Goal: Task Accomplishment & Management: Manage account settings

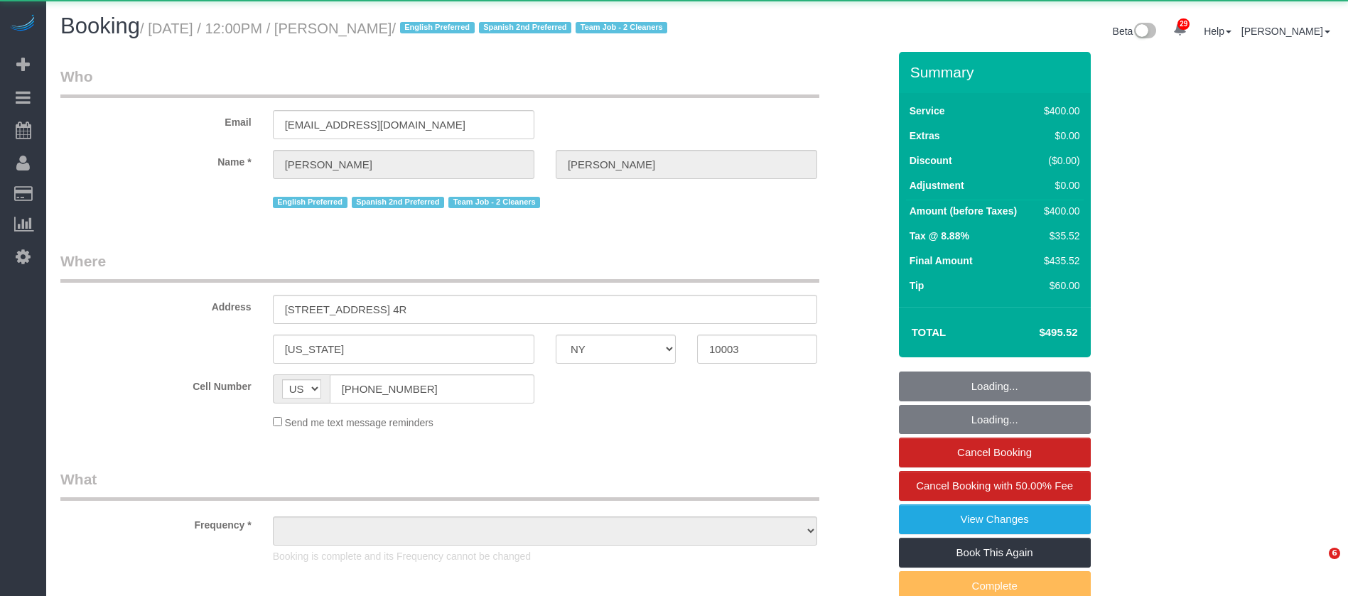
select select "NY"
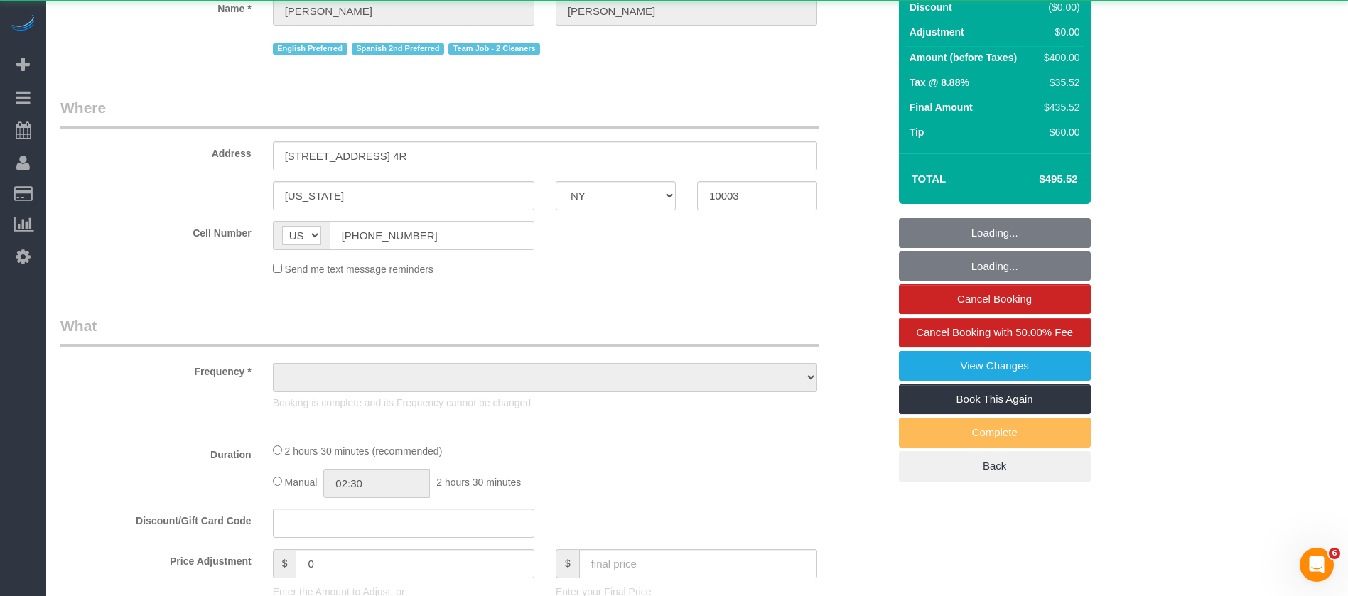
scroll to position [601, 0]
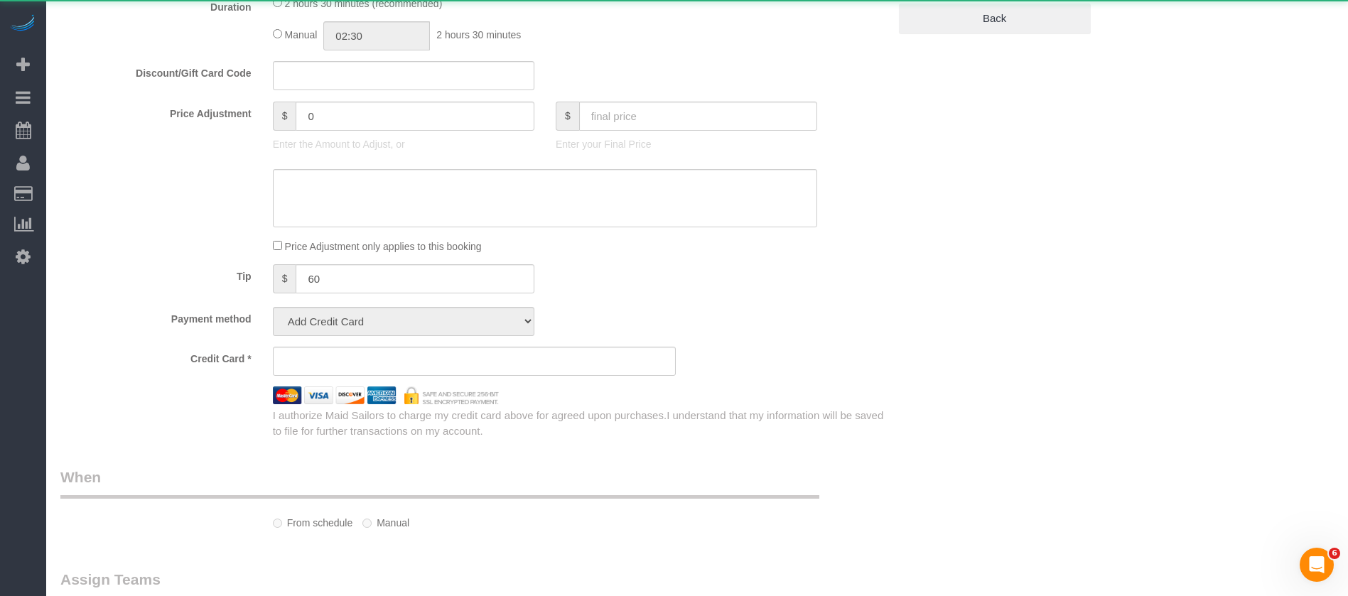
select select "2"
select select "150"
select select "number:89"
select select "number:74"
select select "number:15"
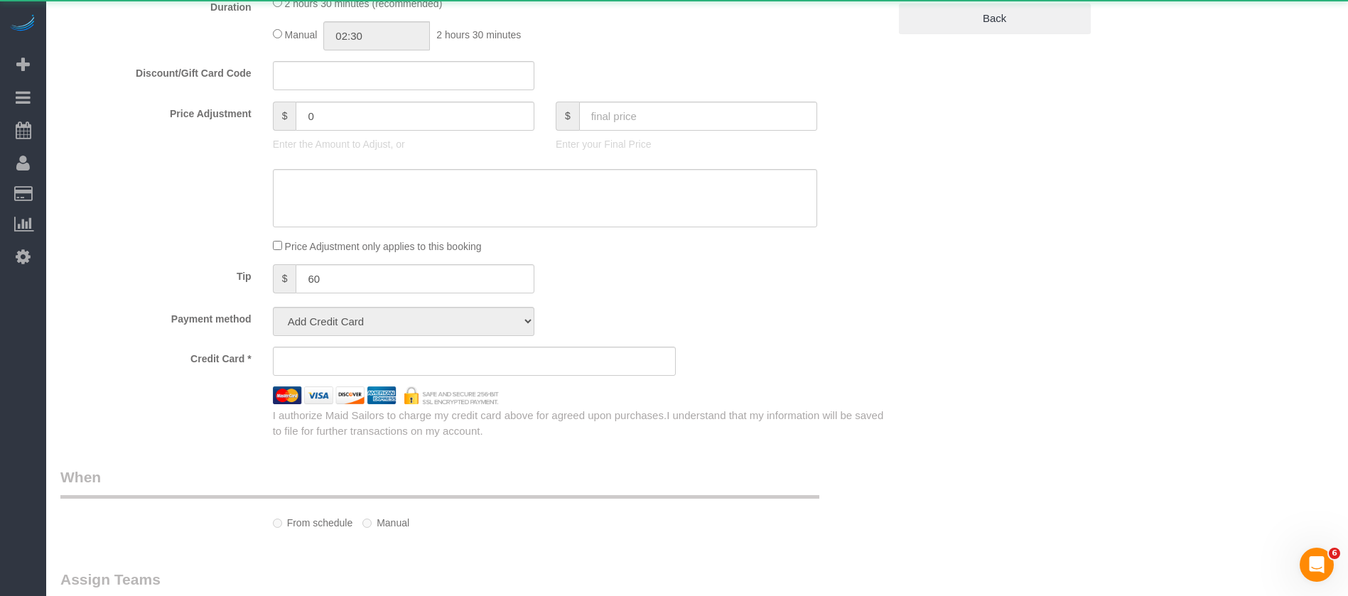
select select "number:7"
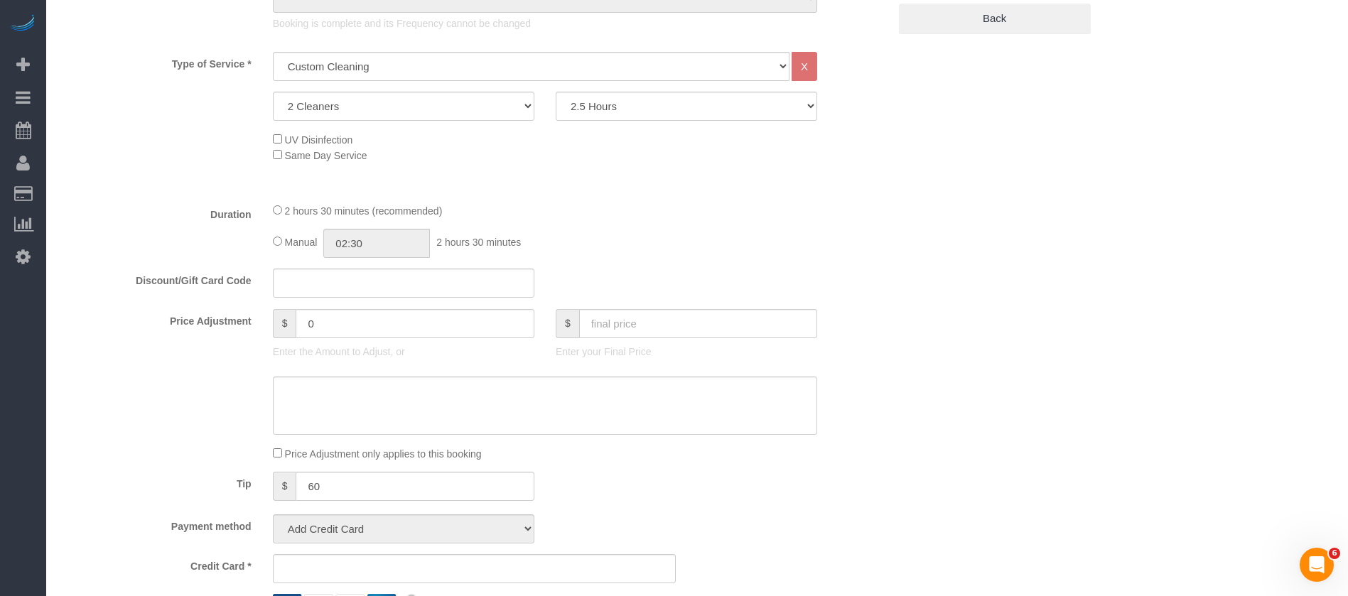
select select "object:1552"
select select "string:stripe-pm_1RXQ5M4VGloSiKo7OnvxrPDv"
select select "spot1"
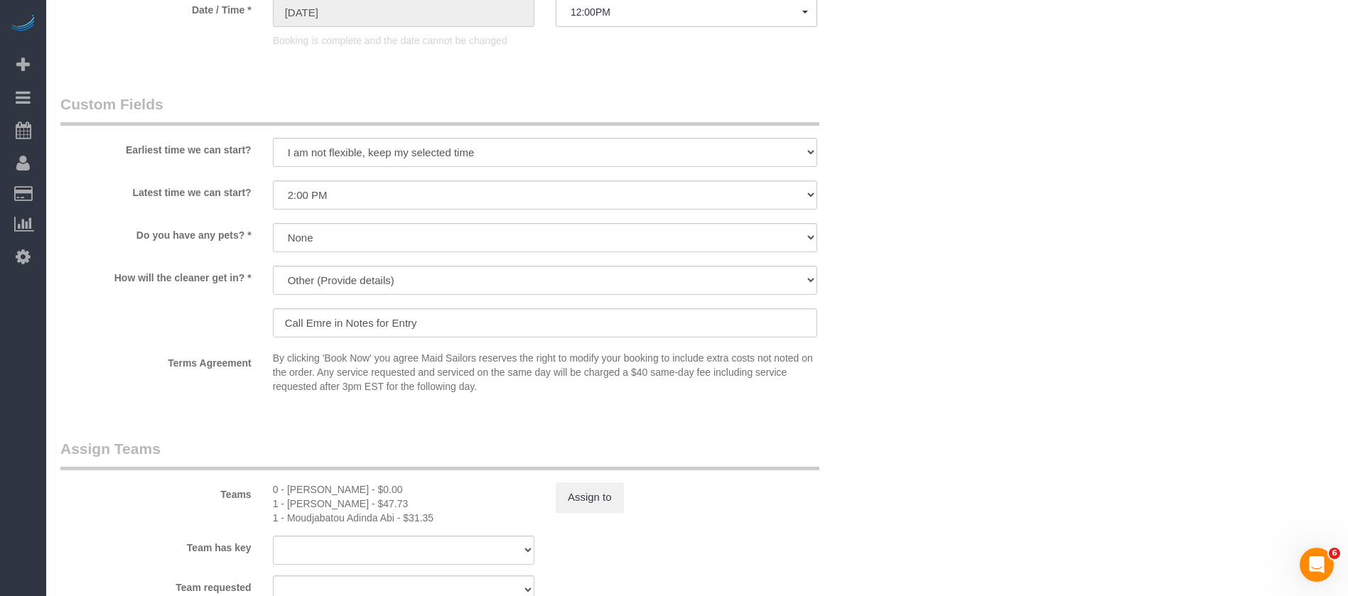
scroll to position [1667, 0]
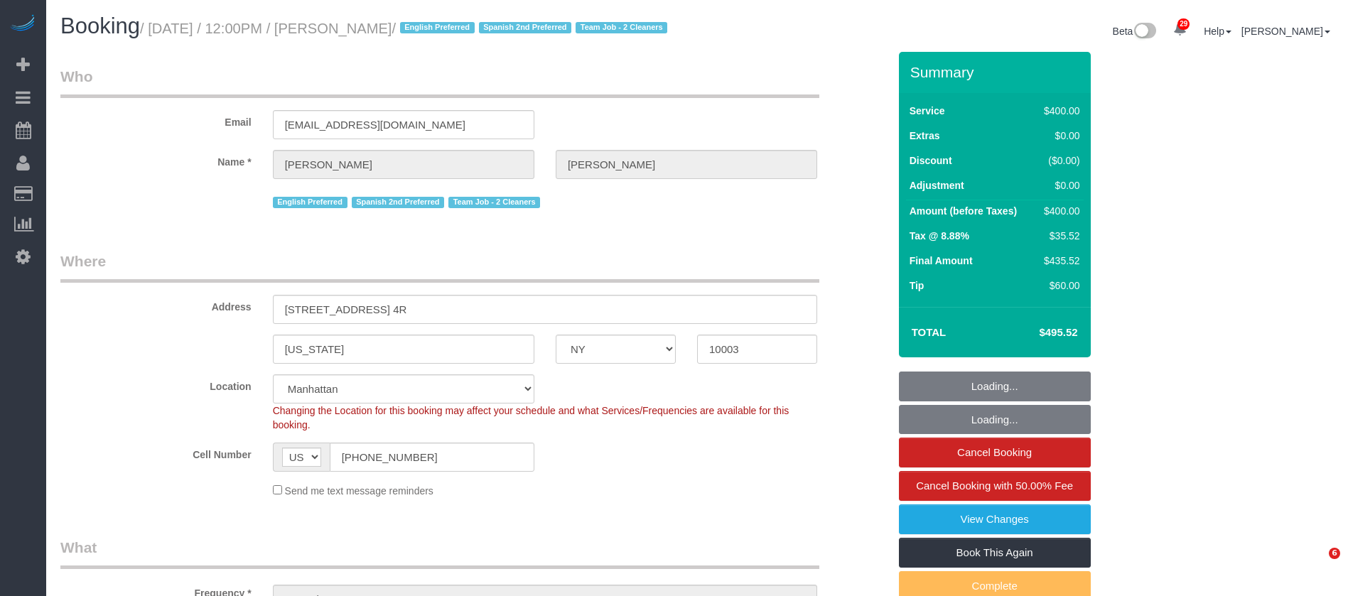
select select "NY"
select select "object:991"
select select "string:stripe-pm_1RXQ5M4VGloSiKo7OnvxrPDv"
select select "2"
select select "150"
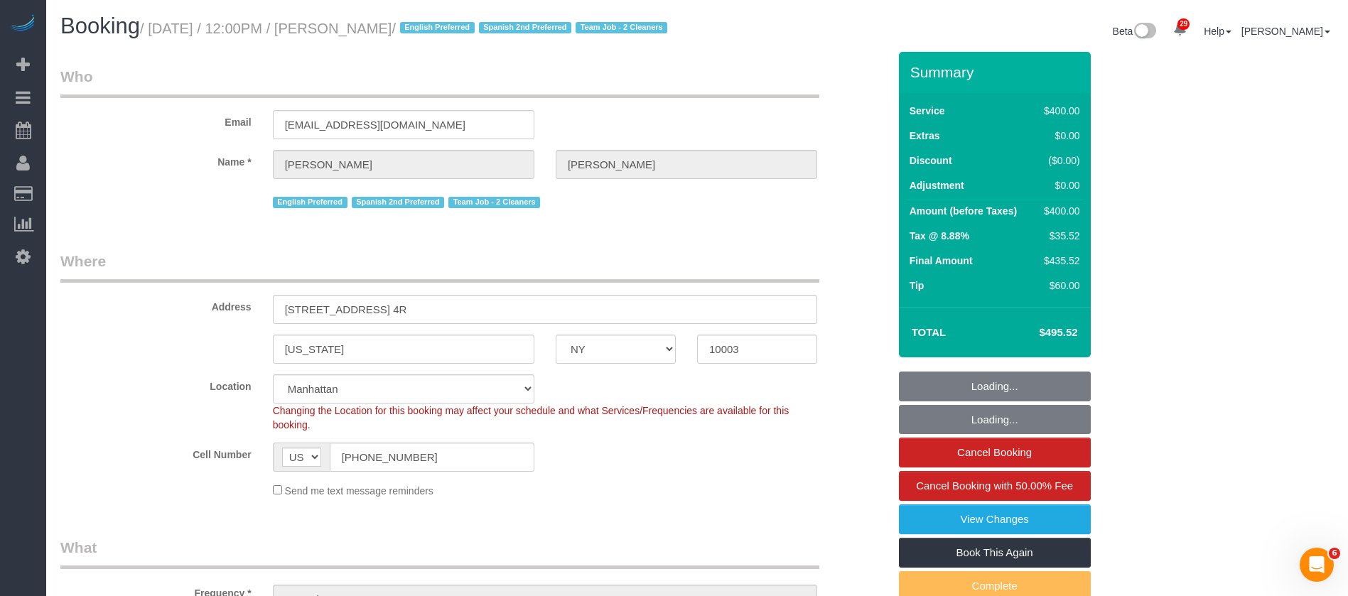
select select "number:89"
select select "number:74"
select select "number:15"
select select "number:7"
select select "spot1"
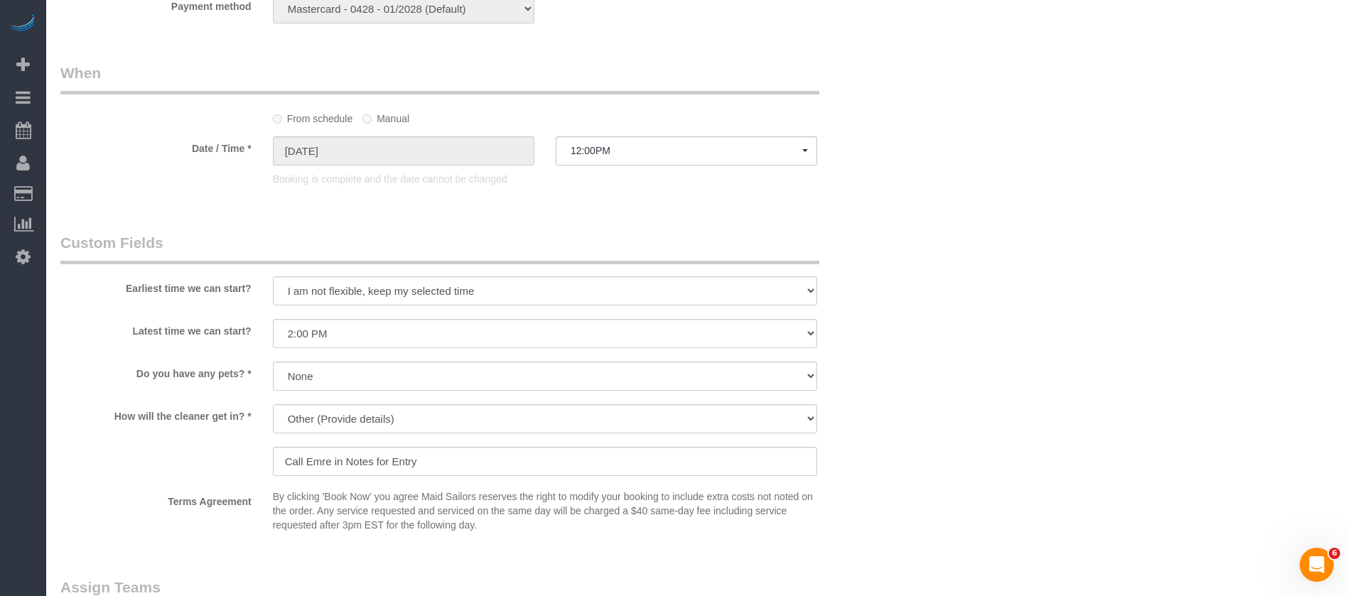
scroll to position [1385, 0]
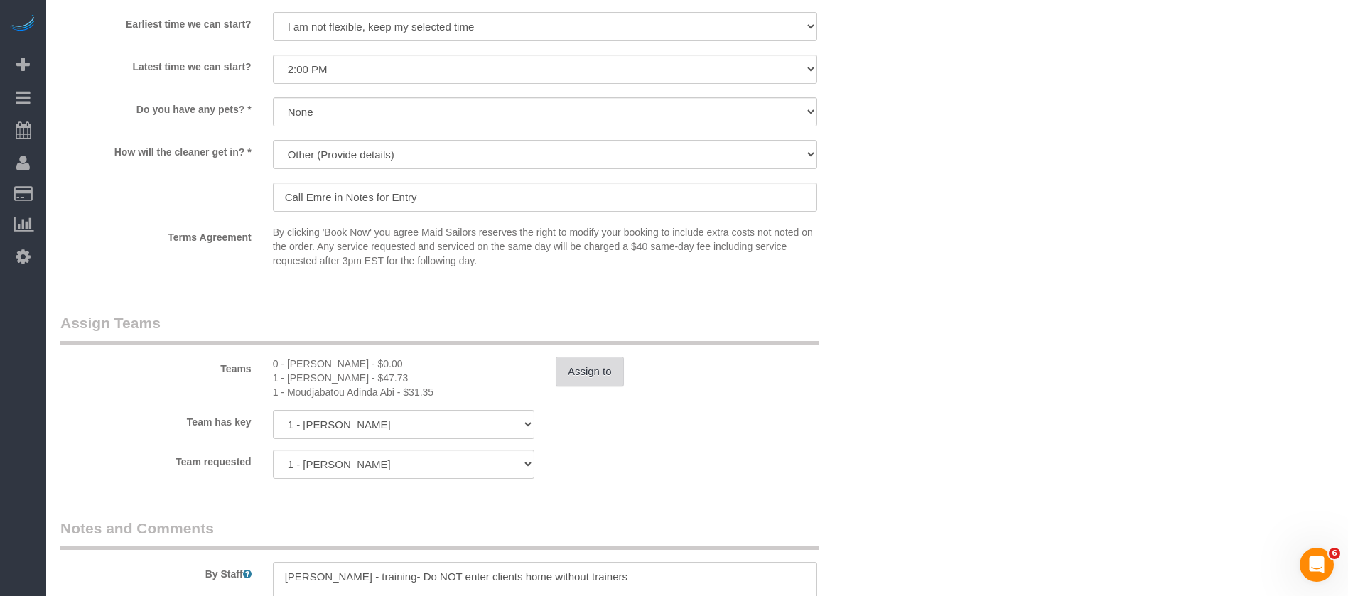
click at [575, 381] on button "Assign to" at bounding box center [590, 372] width 68 height 30
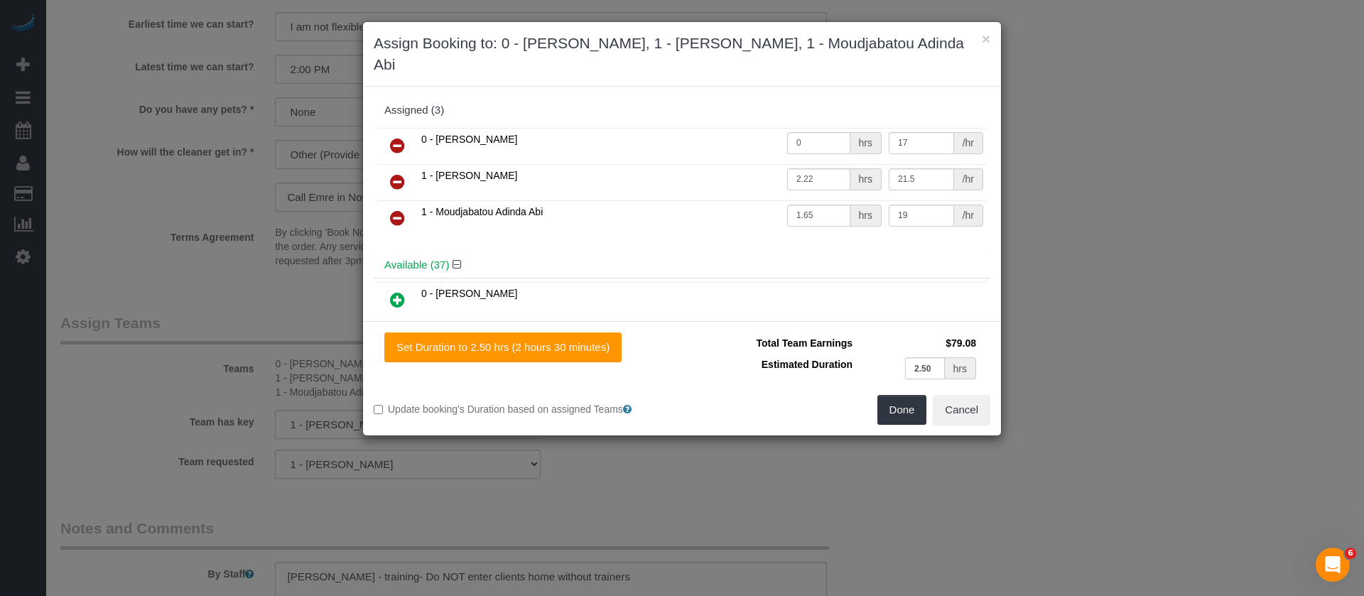
click at [389, 132] on link at bounding box center [397, 146] width 33 height 28
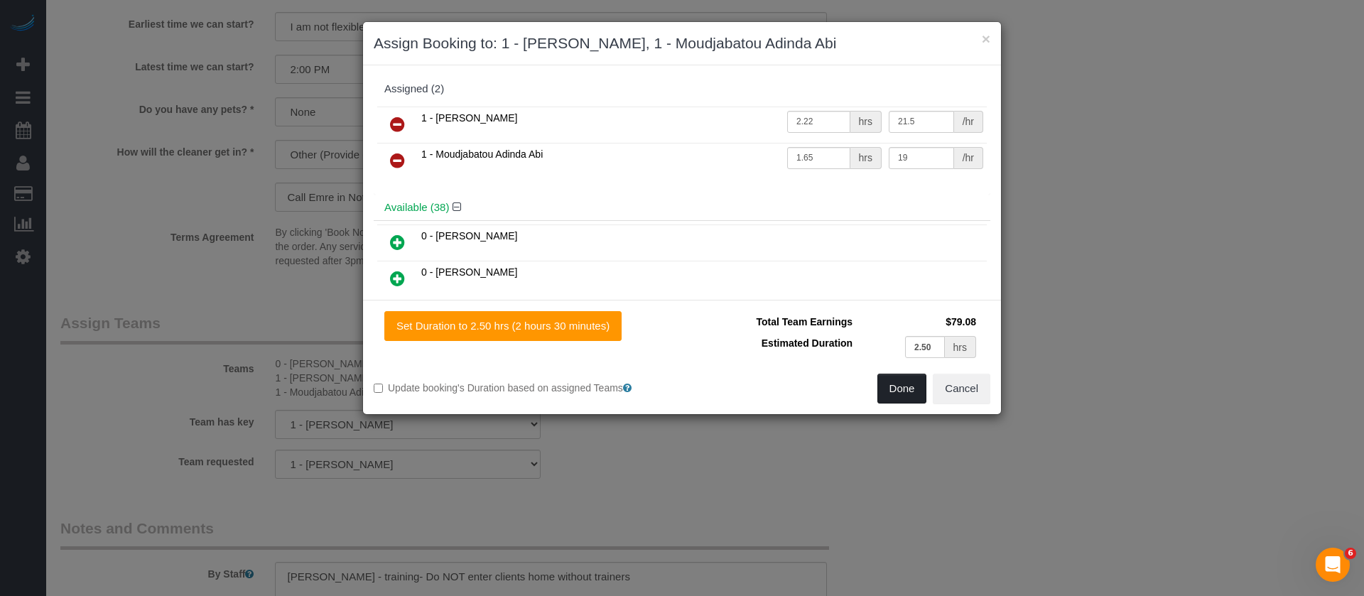
drag, startPoint x: 908, startPoint y: 386, endPoint x: 979, endPoint y: 418, distance: 77.9
click at [906, 386] on button "Done" at bounding box center [902, 389] width 50 height 30
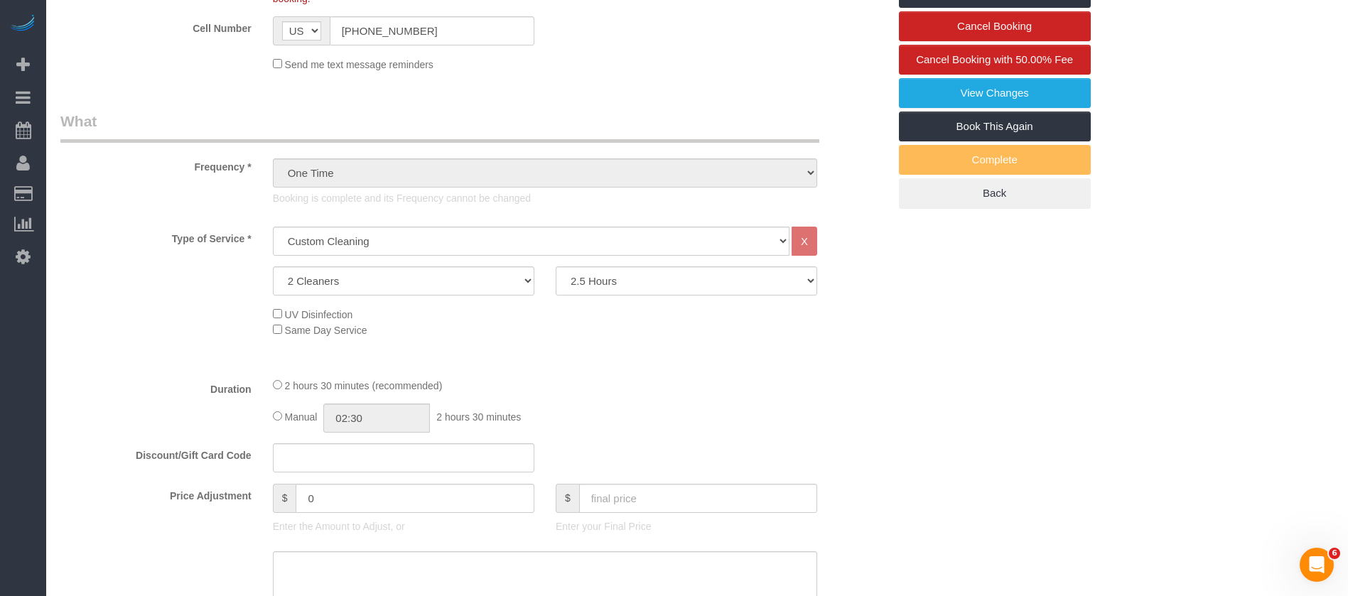
scroll to position [213, 0]
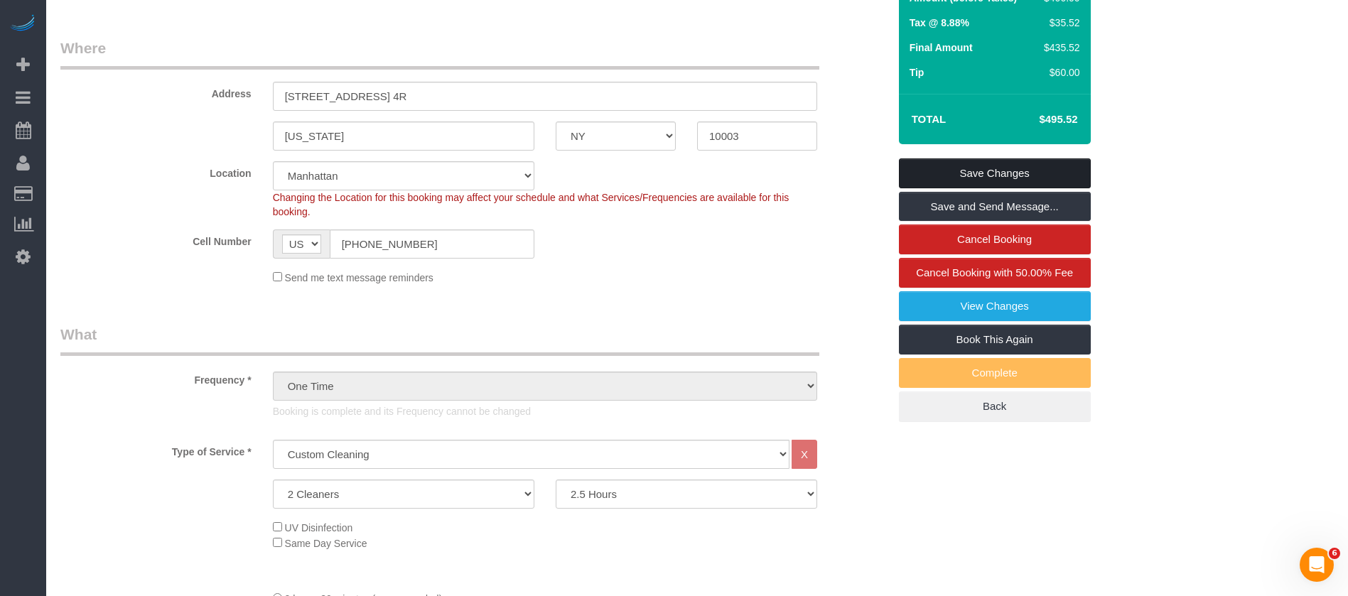
click at [1048, 188] on link "Save Changes" at bounding box center [995, 173] width 192 height 30
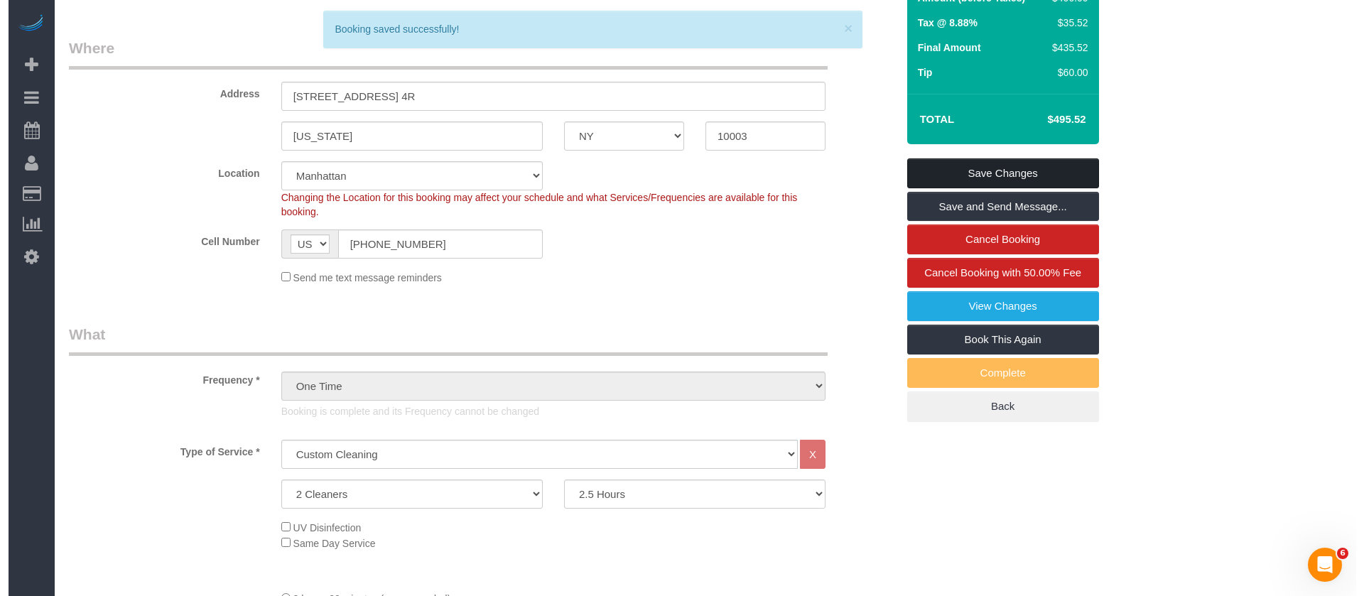
scroll to position [0, 0]
